Goal: Task Accomplishment & Management: Use online tool/utility

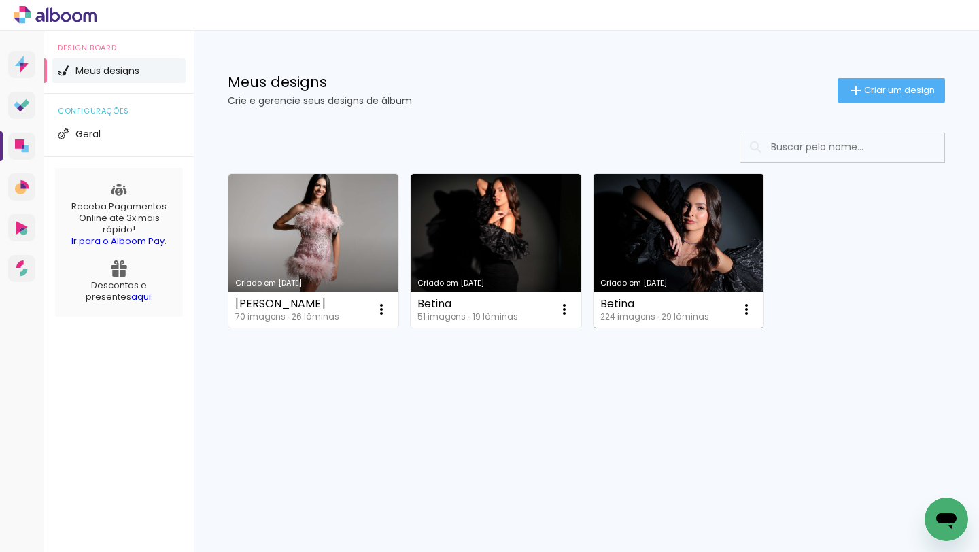
click at [668, 239] on link "Criado em [DATE]" at bounding box center [679, 251] width 170 height 154
click at [633, 247] on link "Criado em [DATE]" at bounding box center [679, 251] width 170 height 154
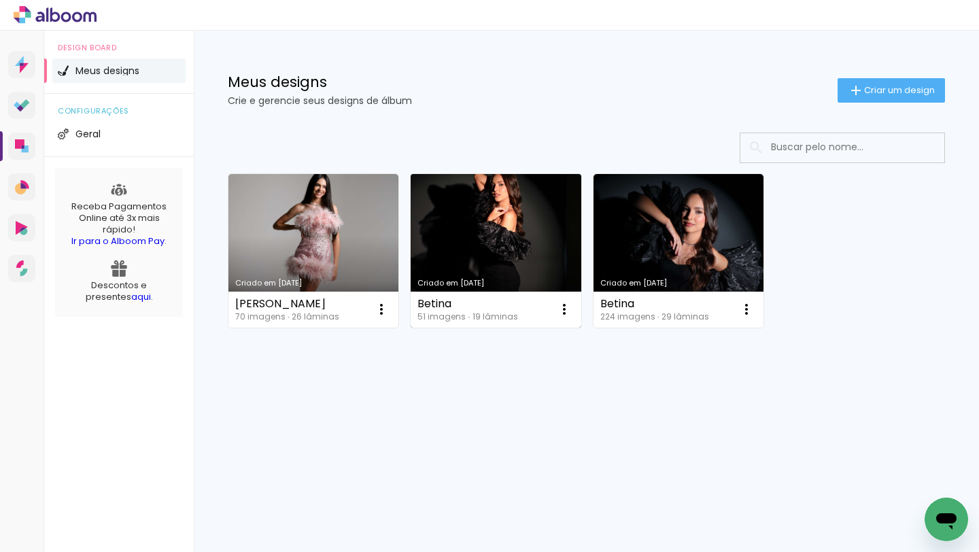
click at [456, 241] on link "Criado em [DATE]" at bounding box center [496, 251] width 170 height 154
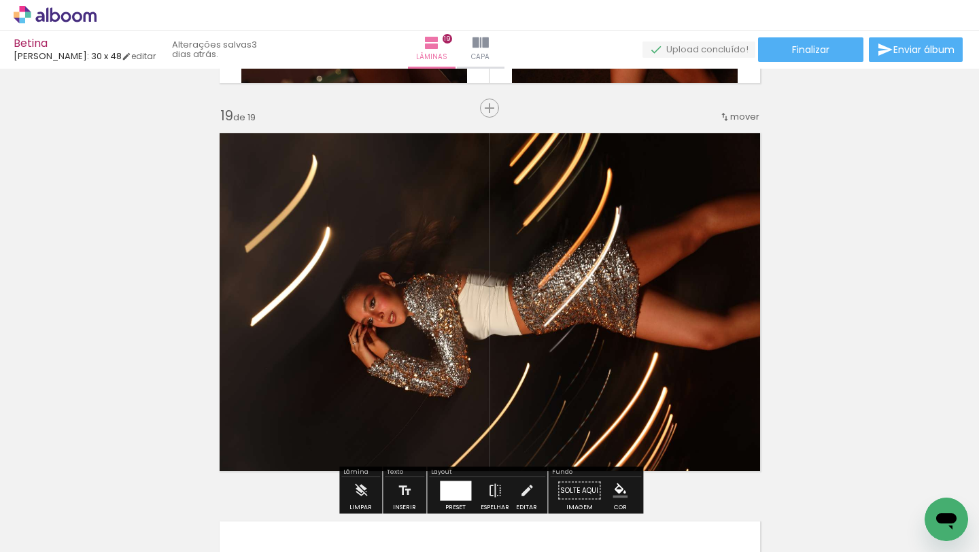
scroll to position [6970, 0]
